Goal: Task Accomplishment & Management: Manage account settings

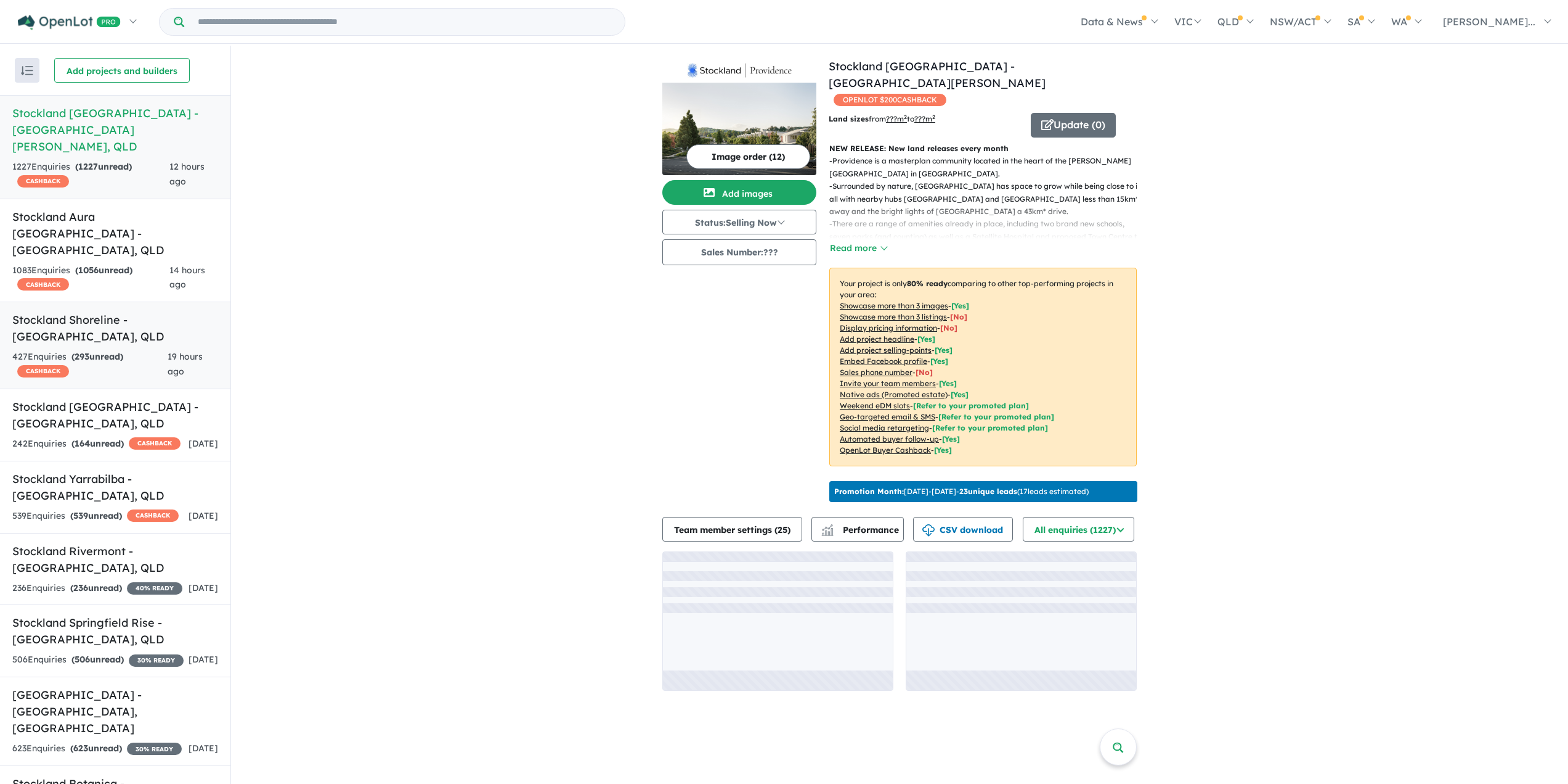
click at [113, 311] on h5 "Stockland Shoreline - [GEOGRAPHIC_DATA] , [GEOGRAPHIC_DATA]" at bounding box center [115, 328] width 206 height 33
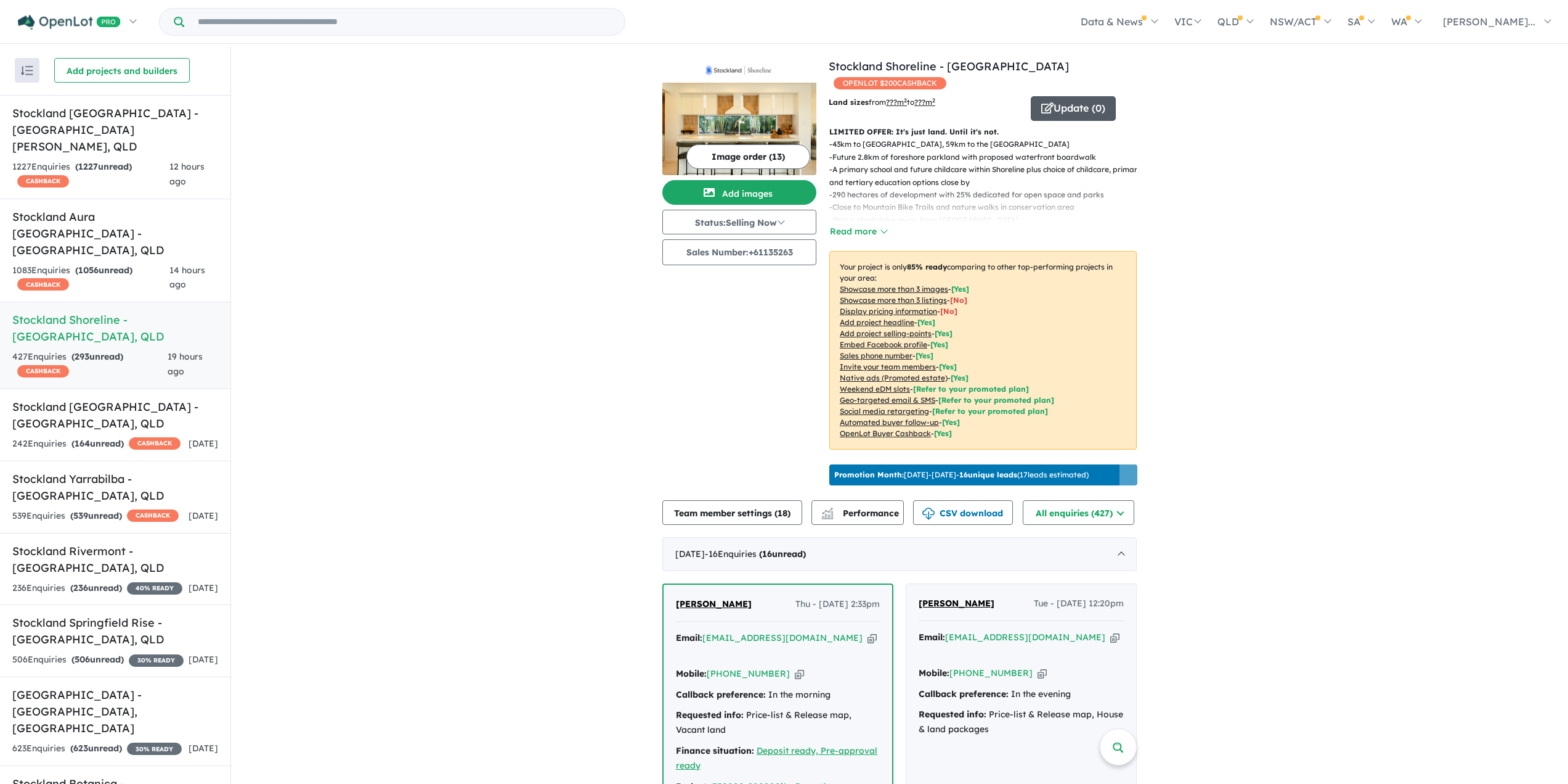
click at [1077, 97] on button "Update ( 0 )" at bounding box center [1073, 109] width 85 height 25
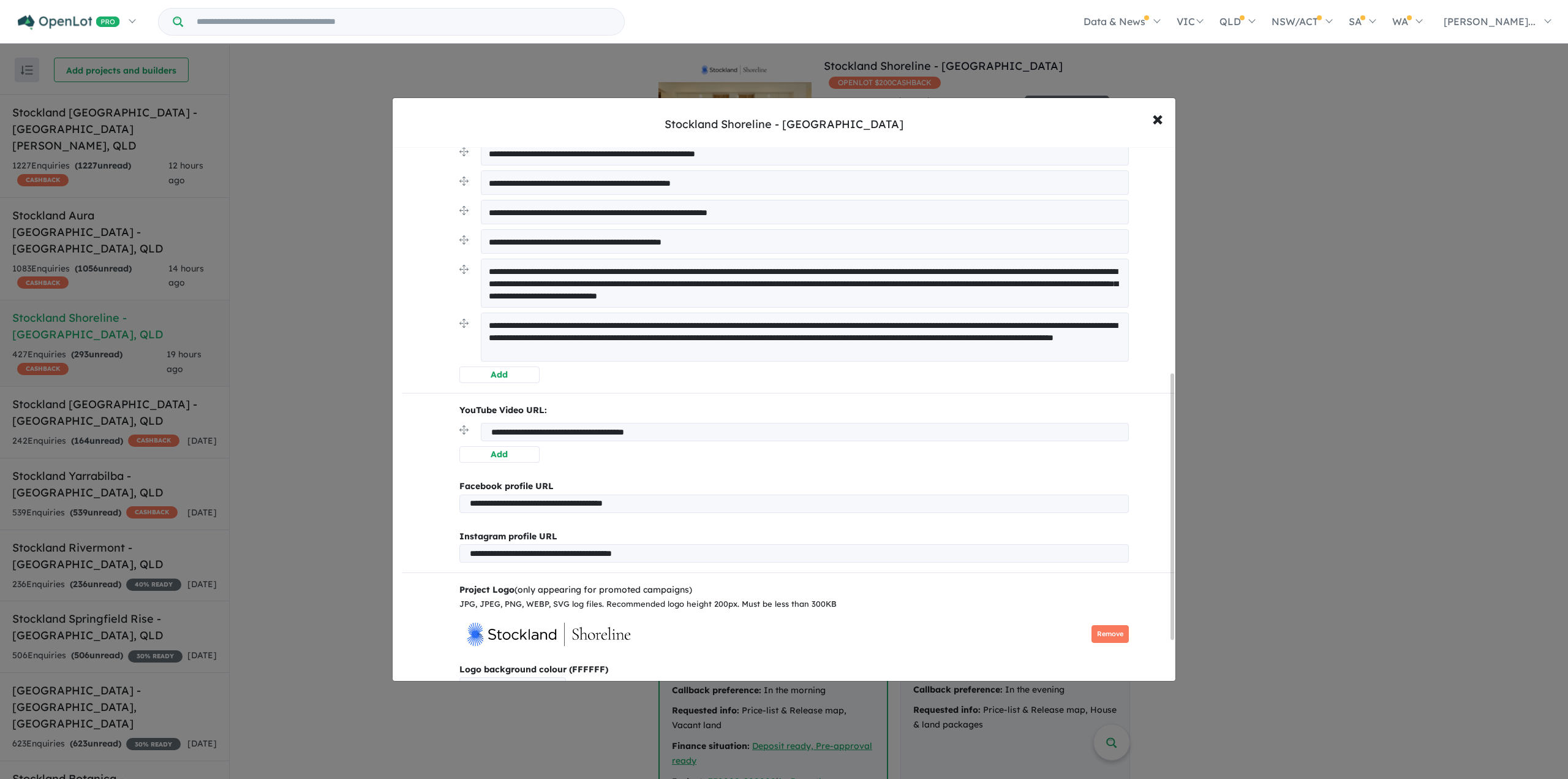
scroll to position [534, 0]
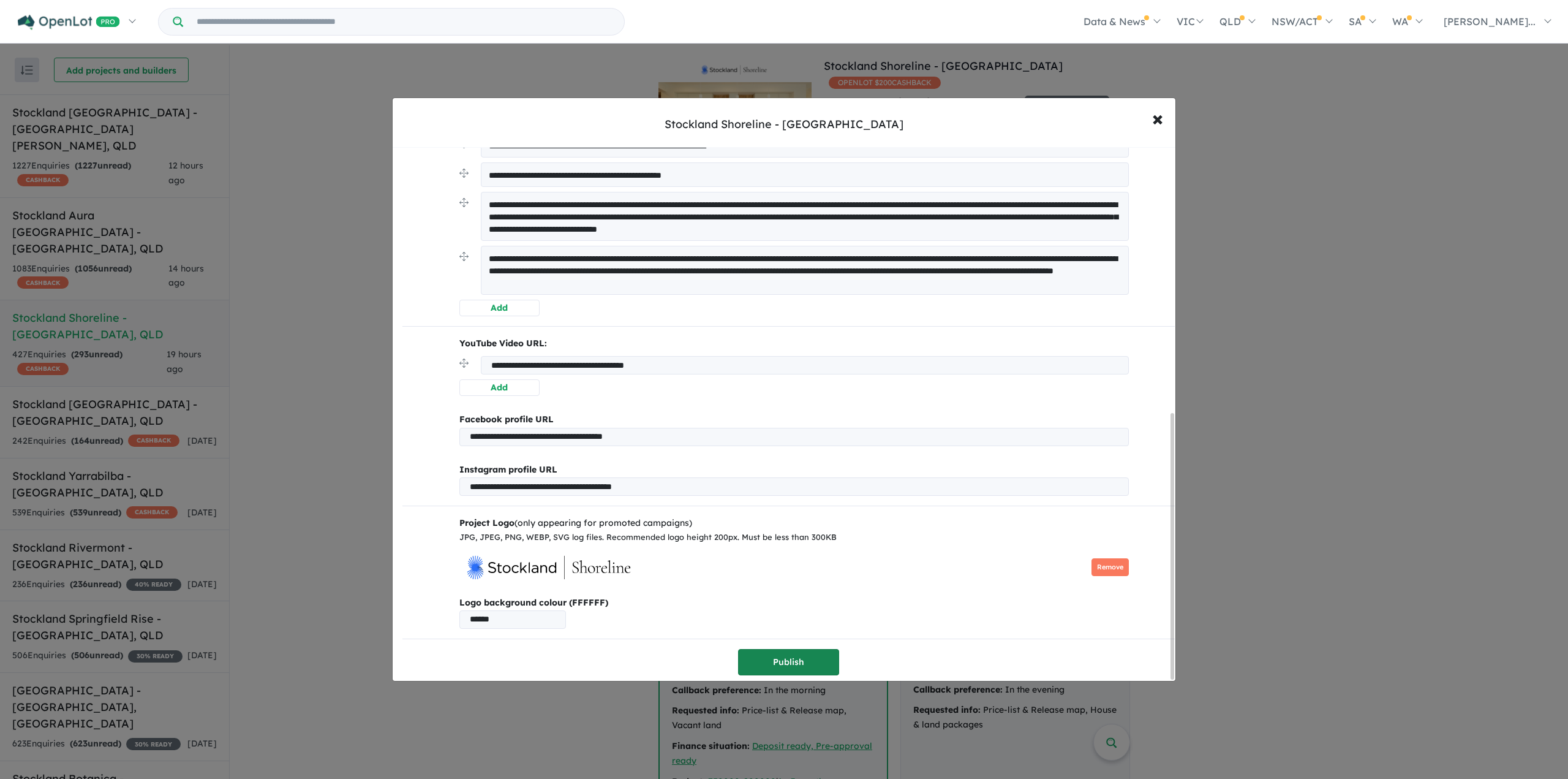
click at [807, 665] on button "Publish" at bounding box center [788, 662] width 101 height 26
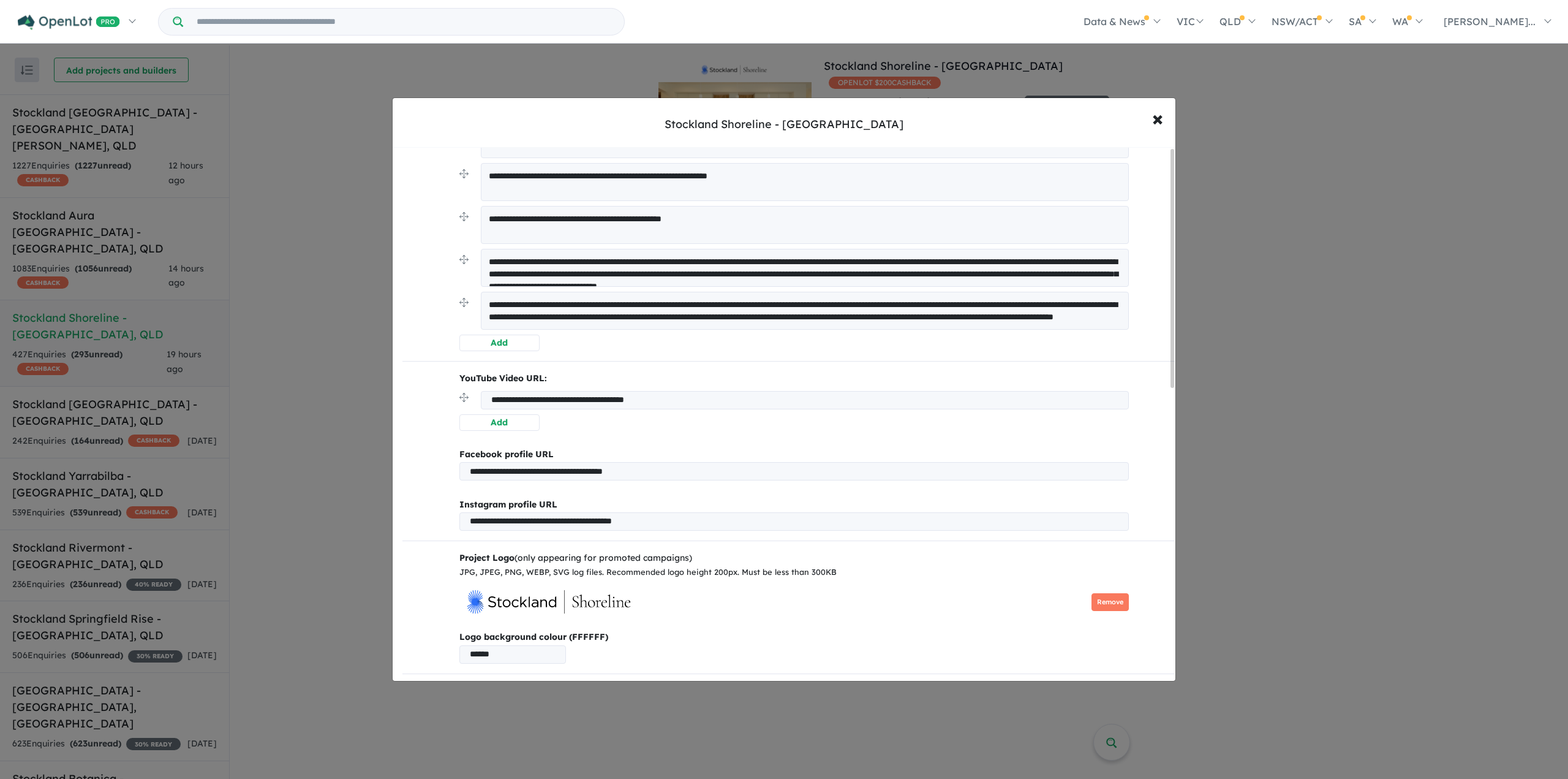
scroll to position [0, 0]
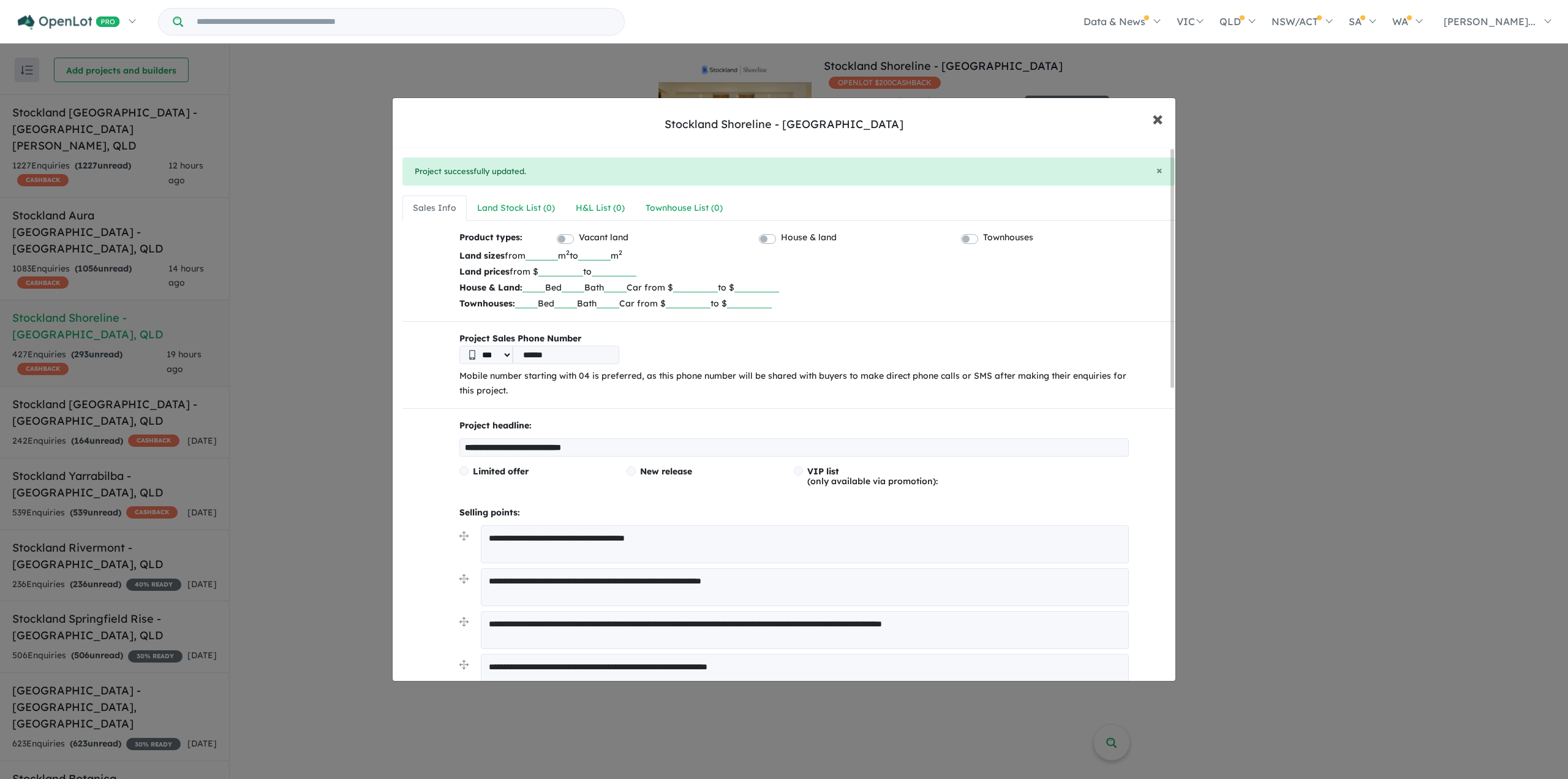
click at [1150, 120] on button "× Close" at bounding box center [1157, 118] width 35 height 33
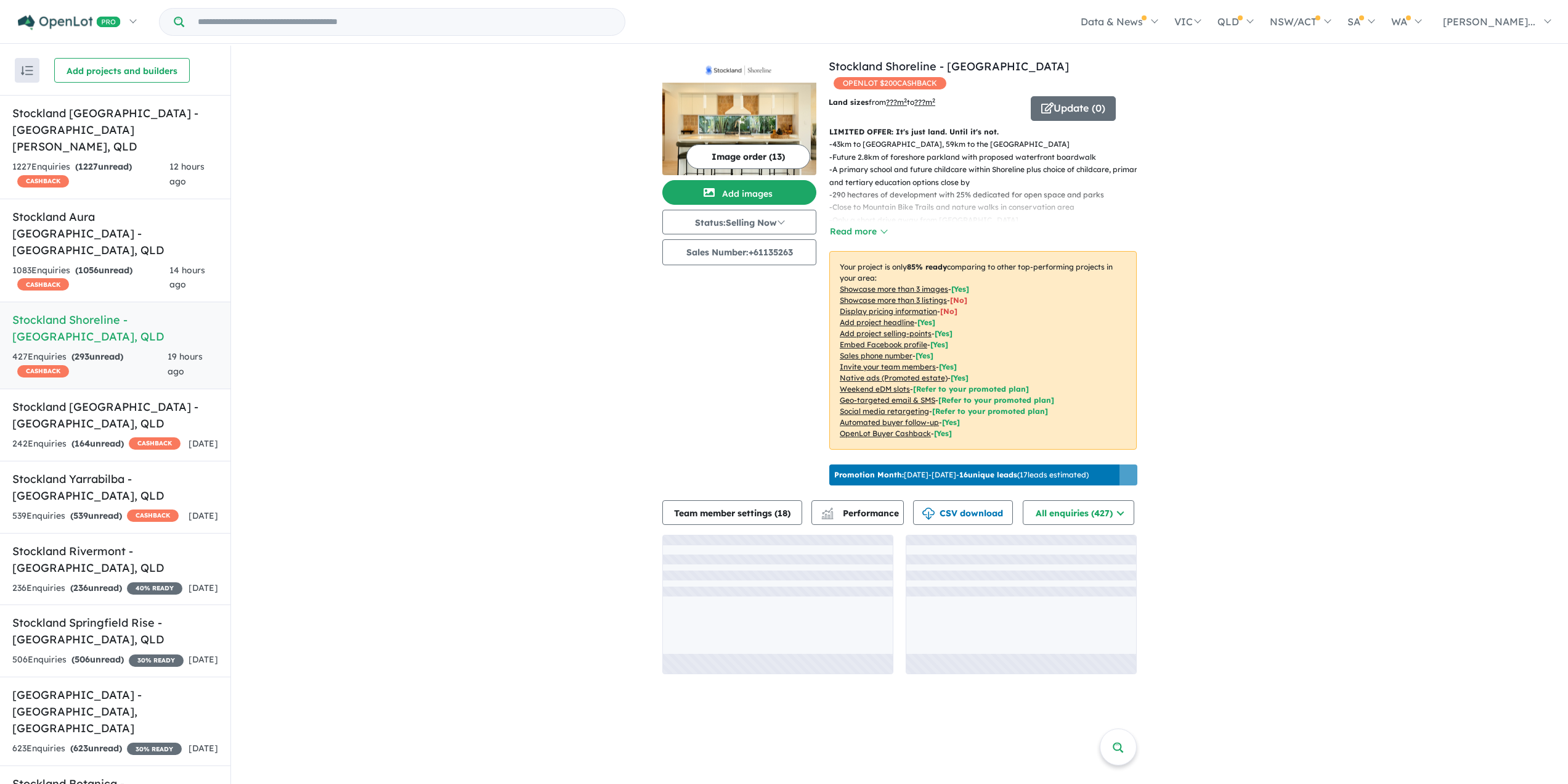
click at [794, 156] on button "Image order ( 13 )" at bounding box center [748, 157] width 124 height 25
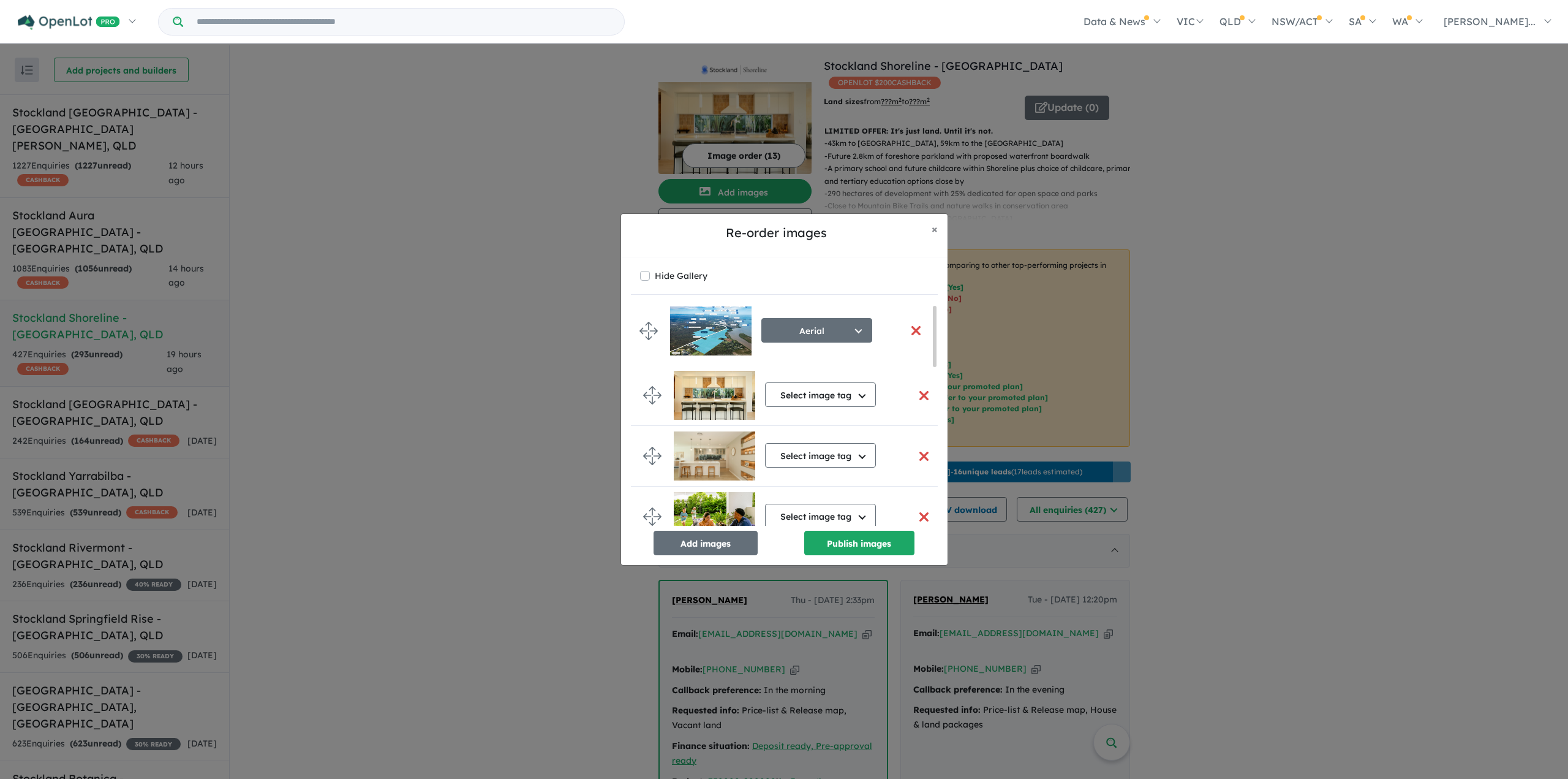
drag, startPoint x: 657, startPoint y: 458, endPoint x: 652, endPoint y: 335, distance: 123.1
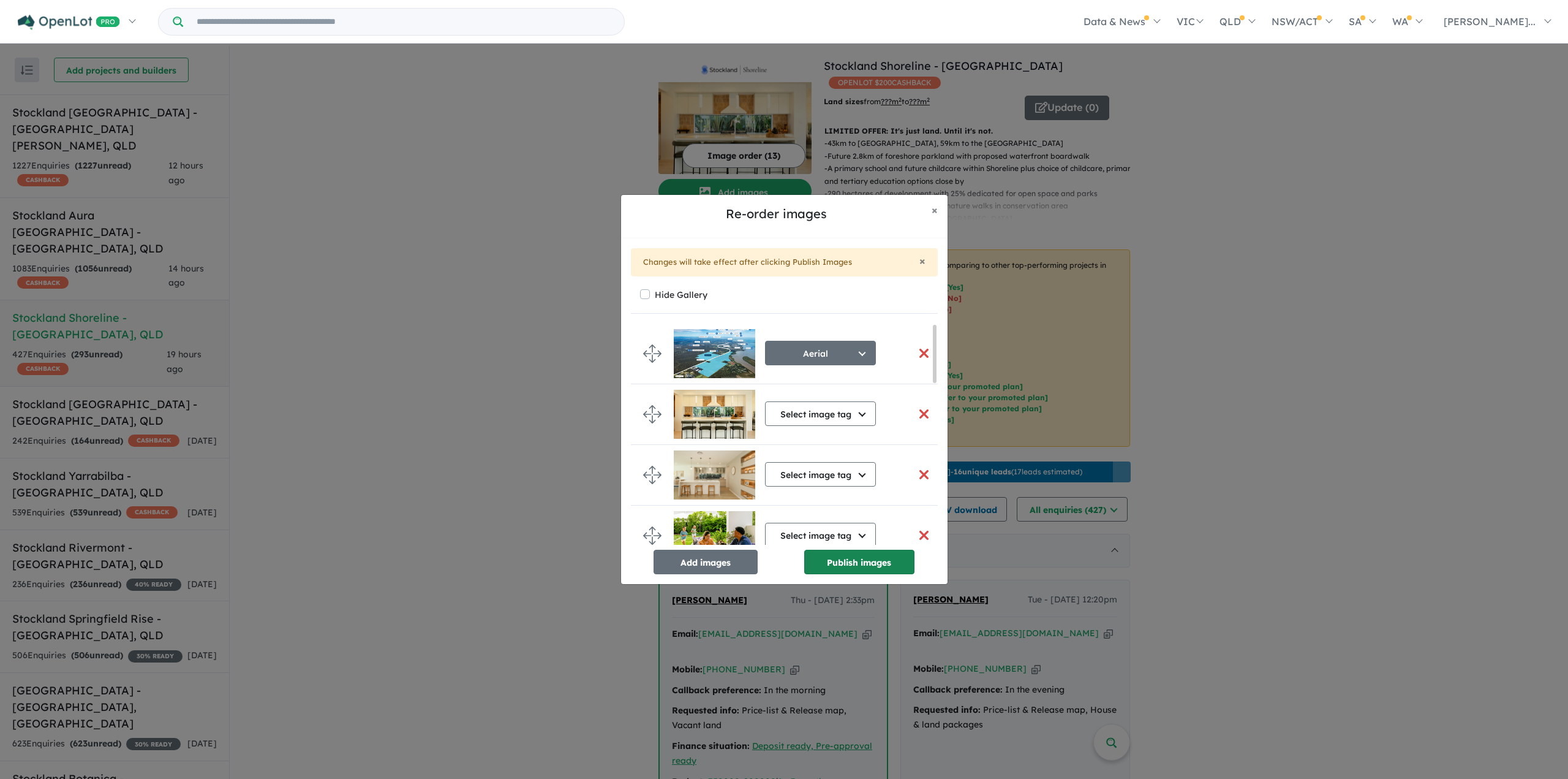
click at [885, 560] on button "Publish images" at bounding box center [859, 562] width 110 height 25
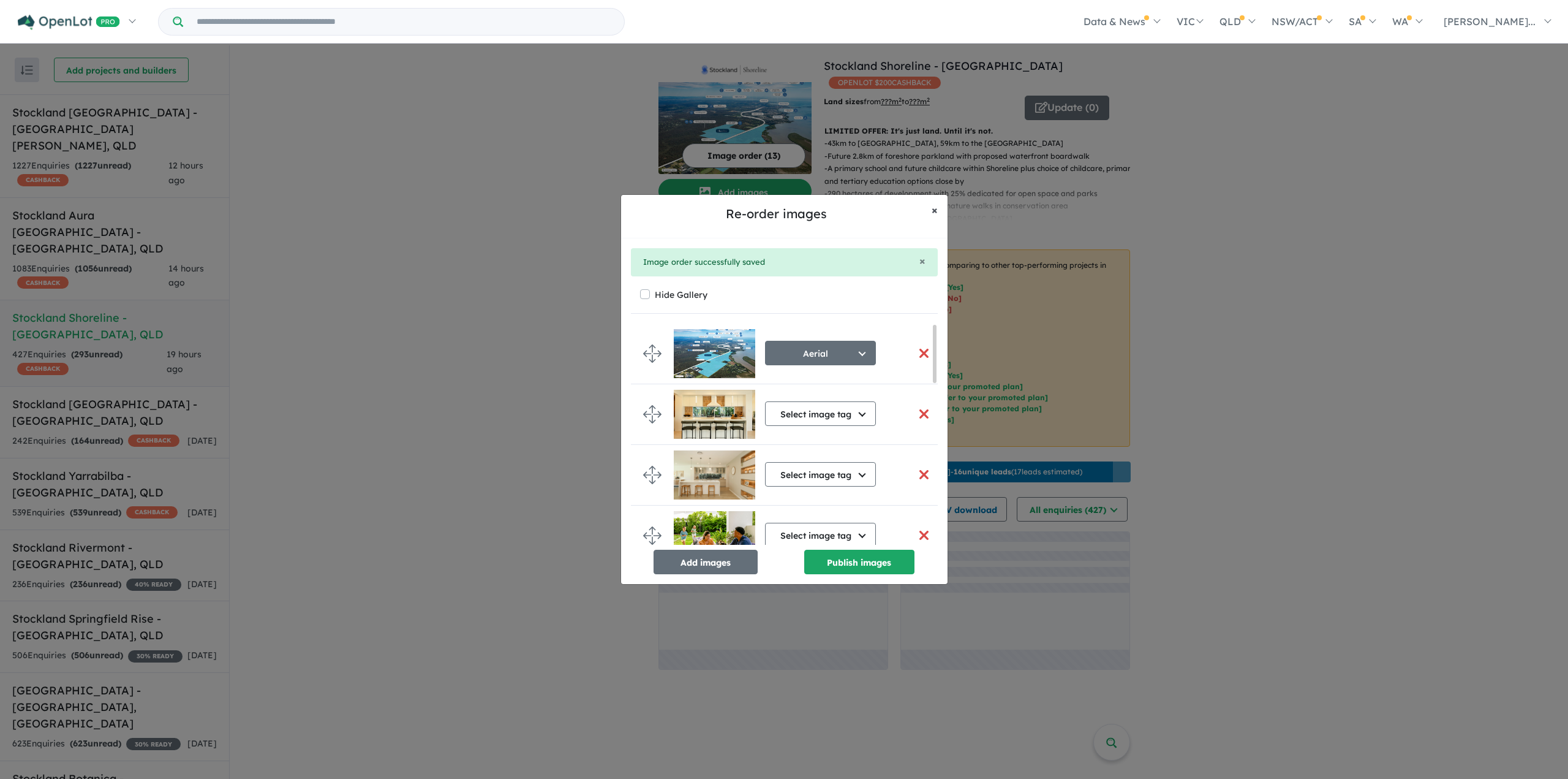
click at [936, 212] on span "×" at bounding box center [934, 209] width 6 height 14
